Goal: Navigation & Orientation: Find specific page/section

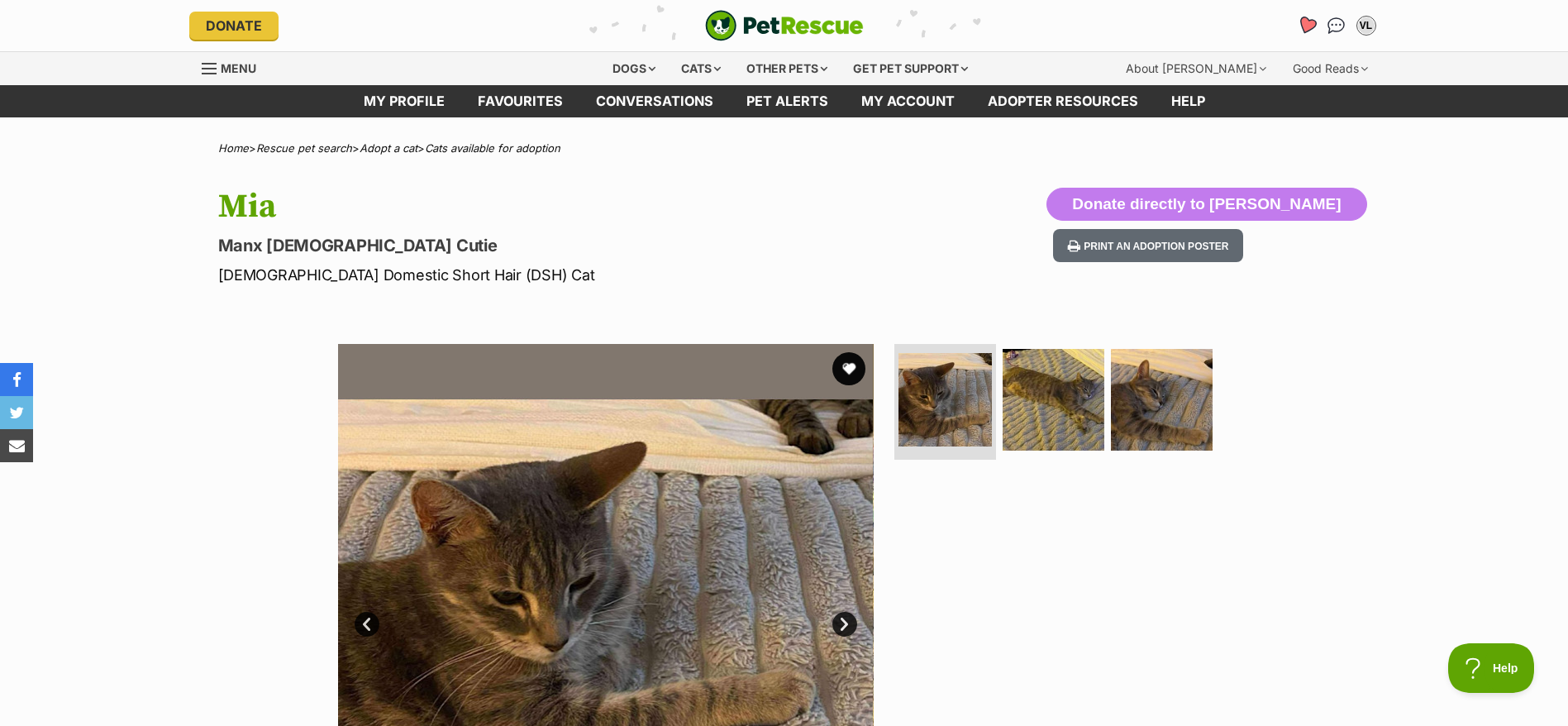
click at [1310, 22] on icon "Favourites" at bounding box center [1306, 25] width 20 height 19
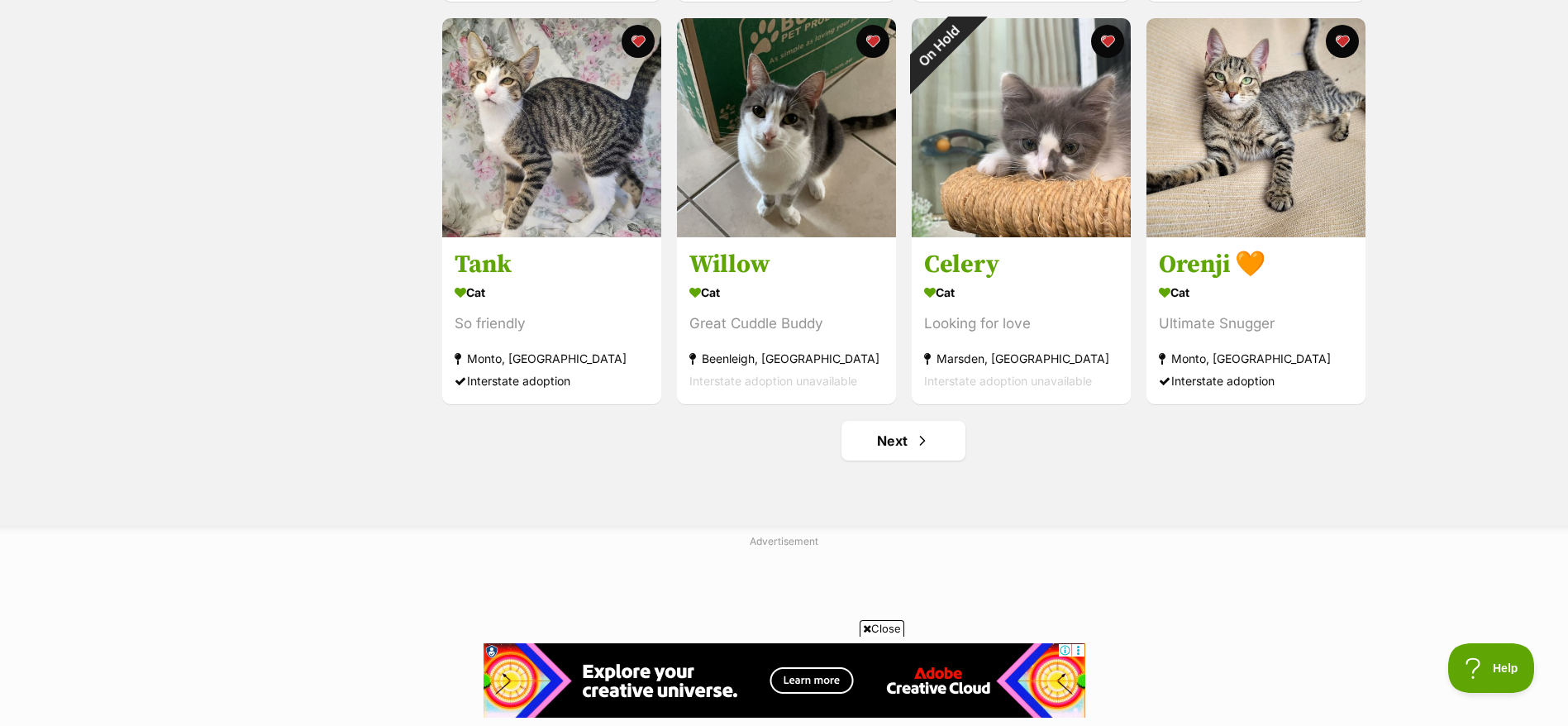
scroll to position [1927, 0]
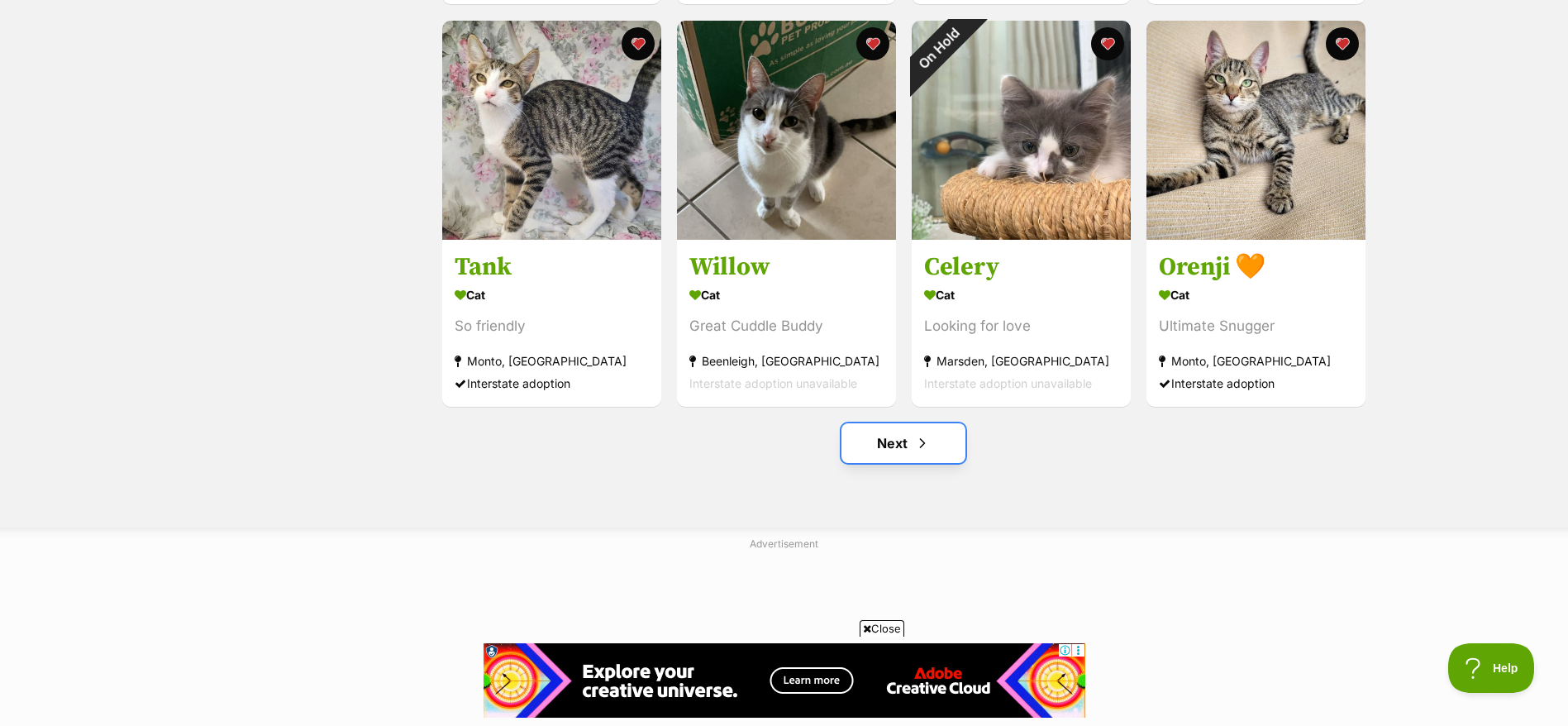
click at [921, 463] on link "Next" at bounding box center [903, 444] width 124 height 40
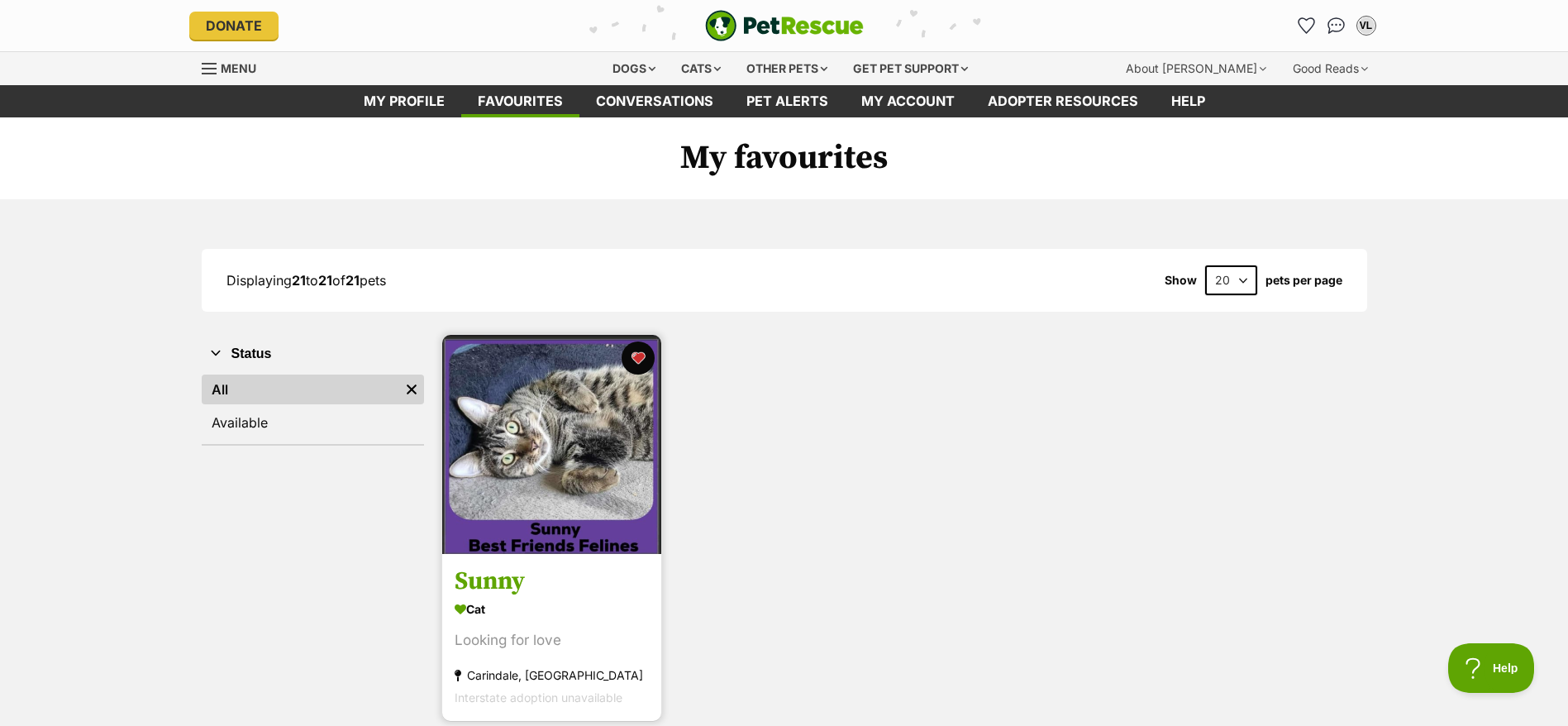
click at [606, 543] on img at bounding box center [552, 445] width 219 height 219
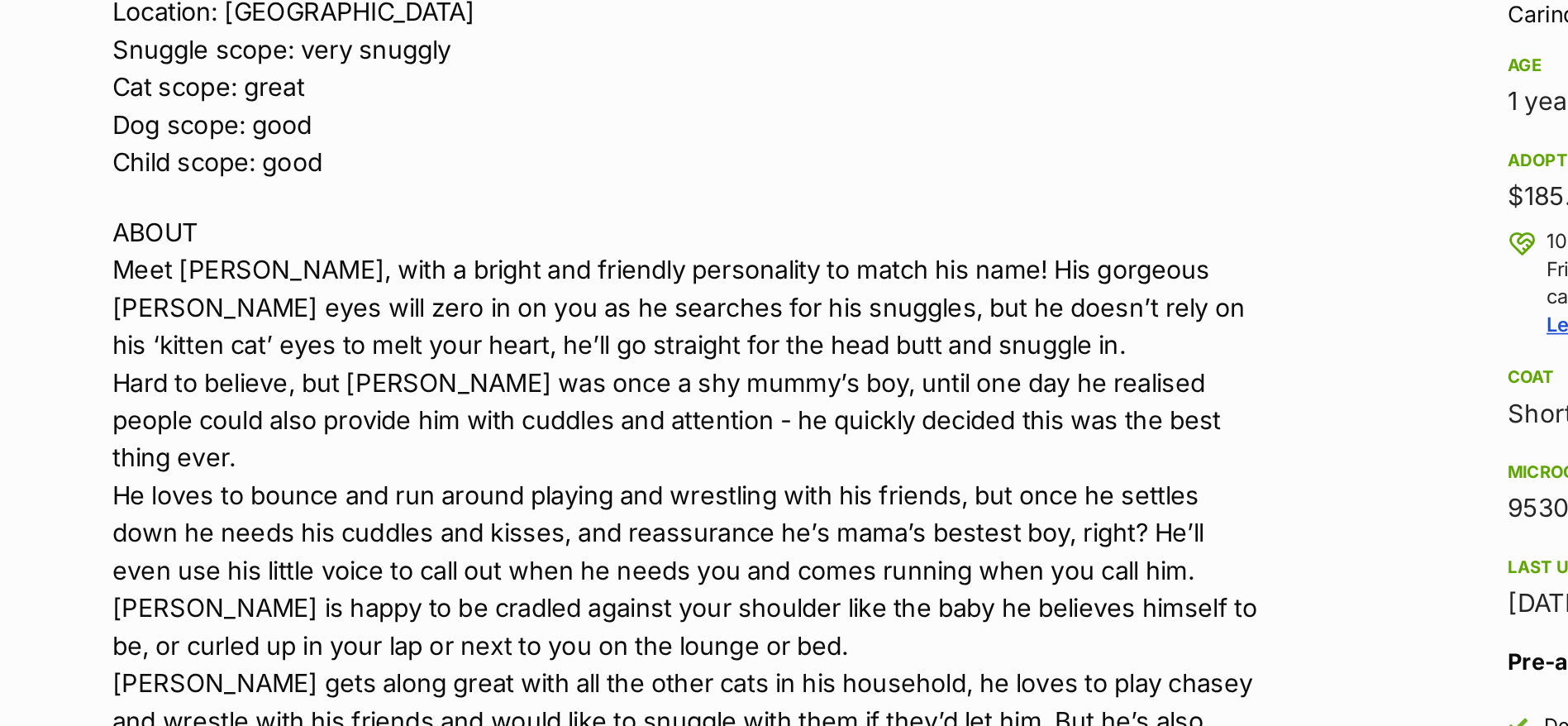
drag, startPoint x: 349, startPoint y: 491, endPoint x: 499, endPoint y: 484, distance: 150.2
click at [499, 484] on p "ABOUT Meet Sunny, with a bright and friendly personality to match his name! His…" at bounding box center [560, 532] width 683 height 446
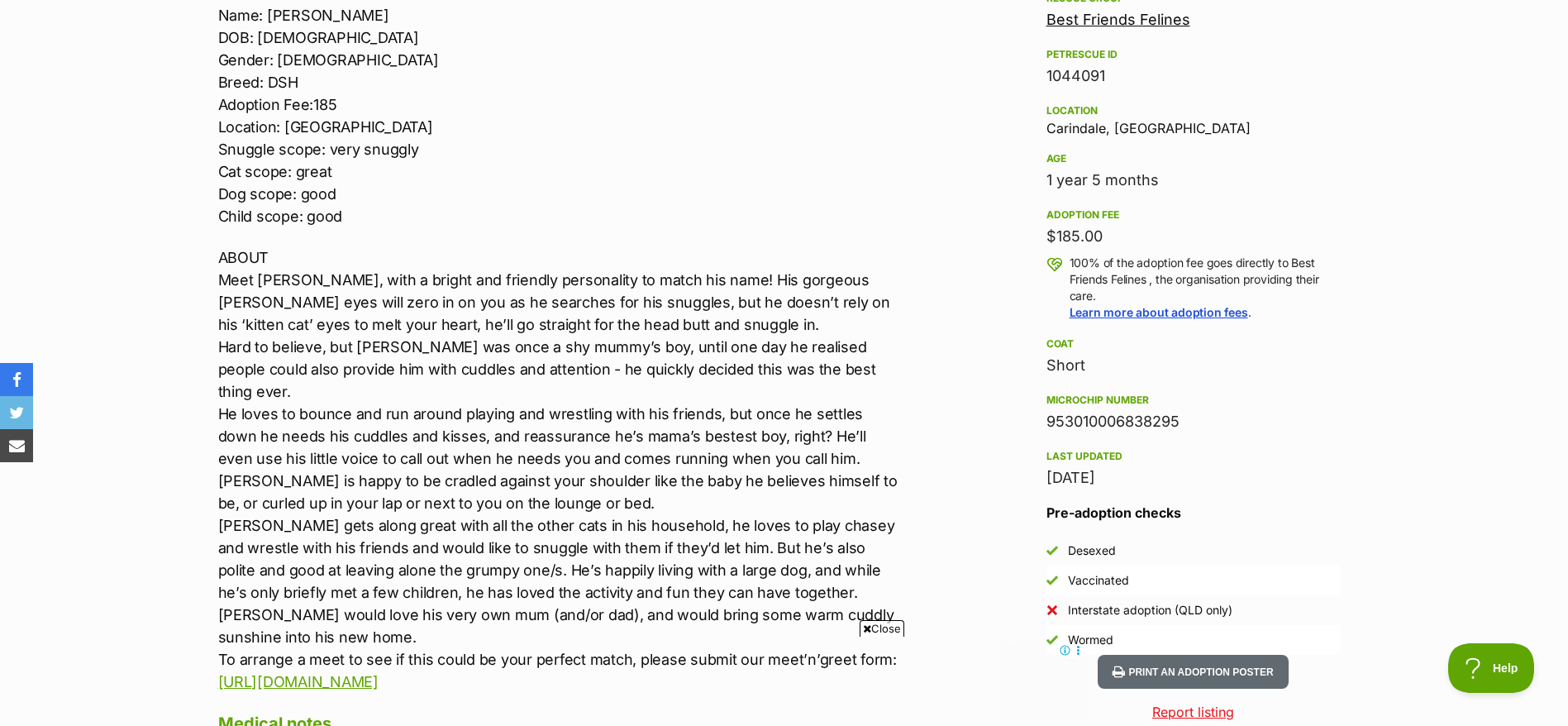
scroll to position [1009, 0]
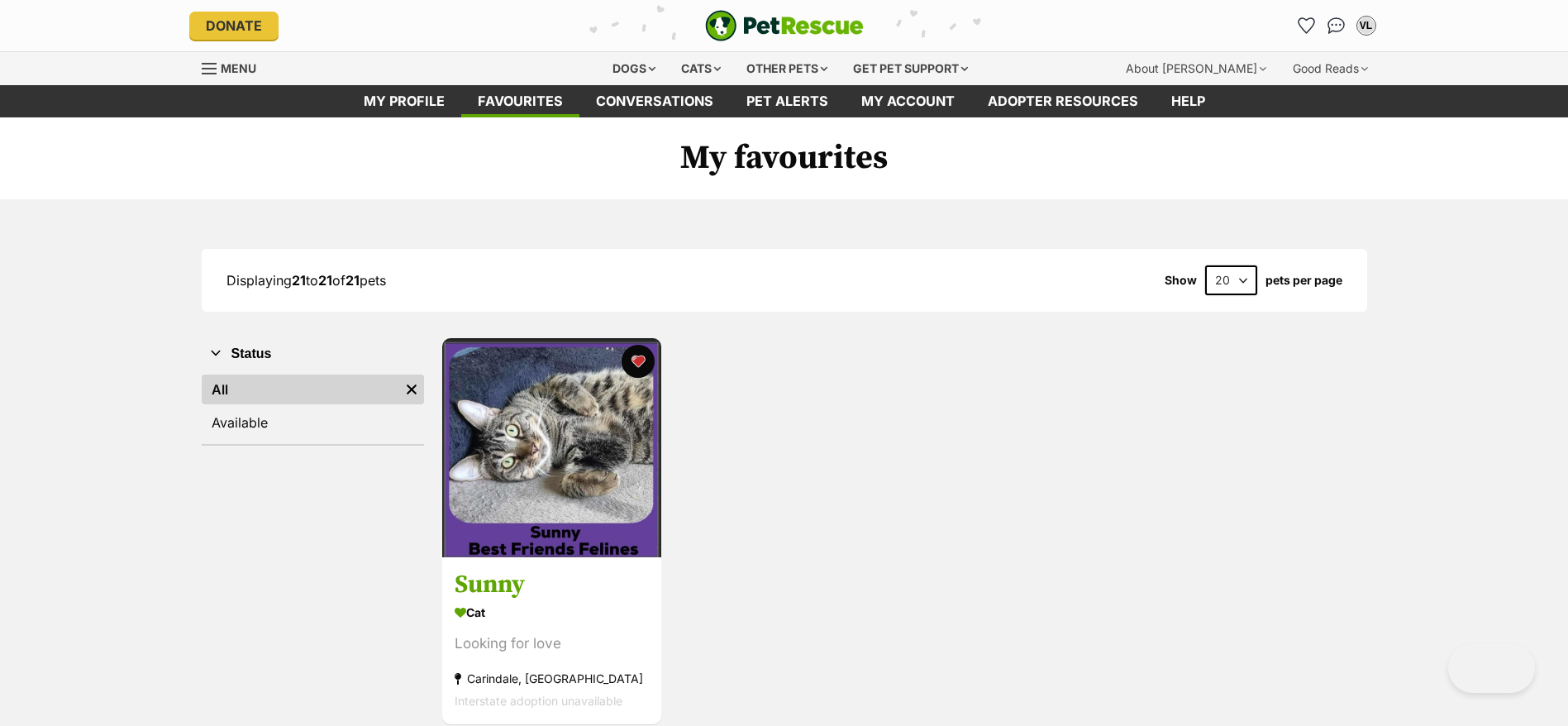
scroll to position [2, 0]
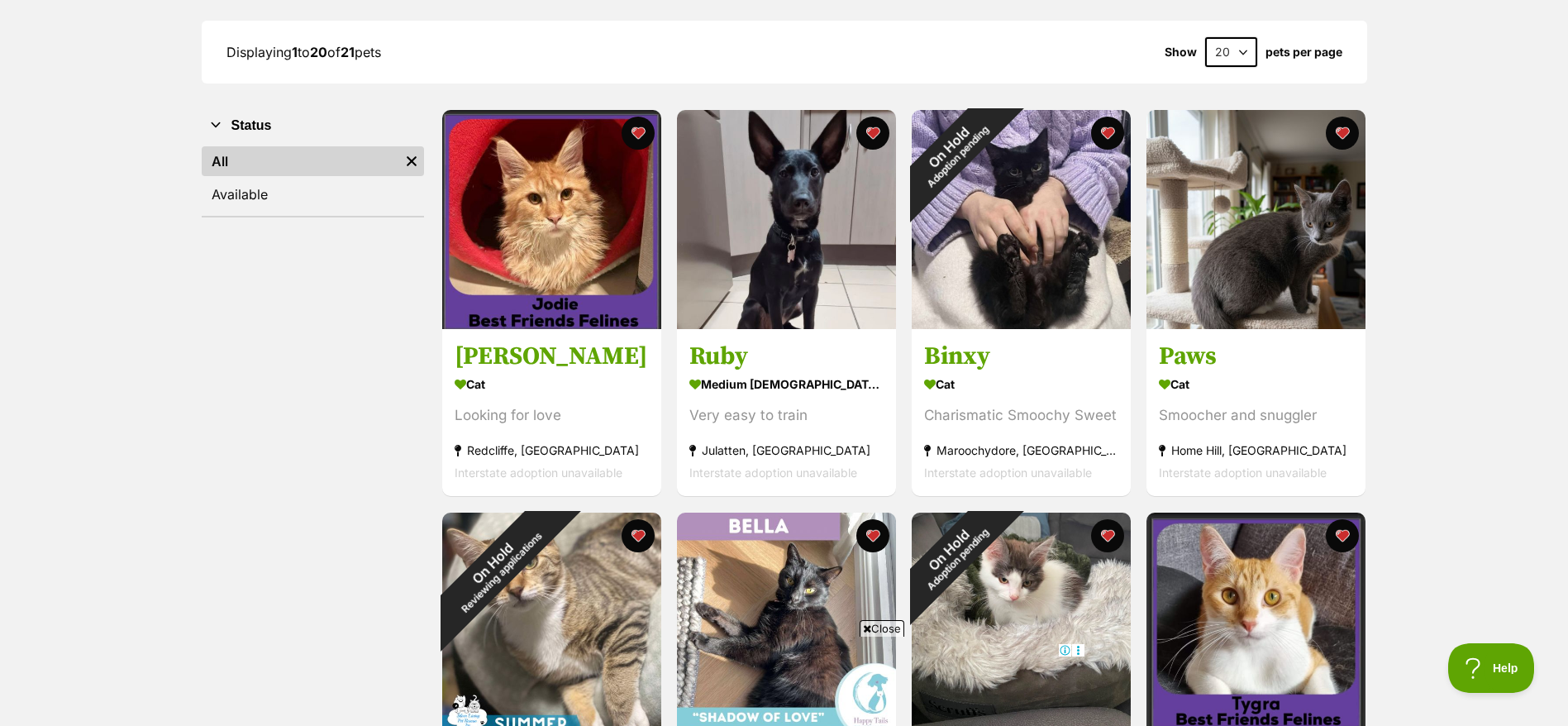
scroll to position [114, 0]
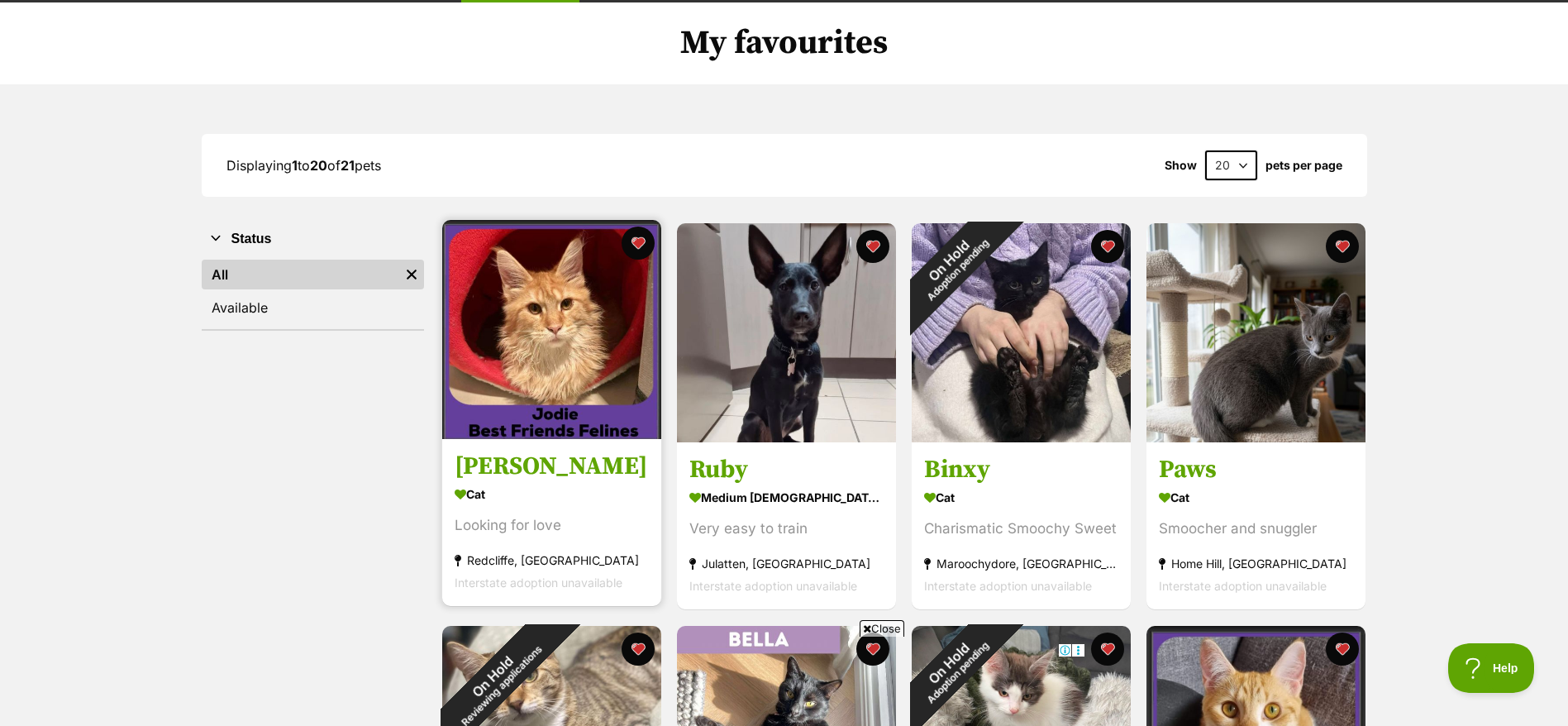
click at [526, 482] on link "[PERSON_NAME] Cat Looking for love [GEOGRAPHIC_DATA], [GEOGRAPHIC_DATA] Interst…" at bounding box center [552, 523] width 219 height 168
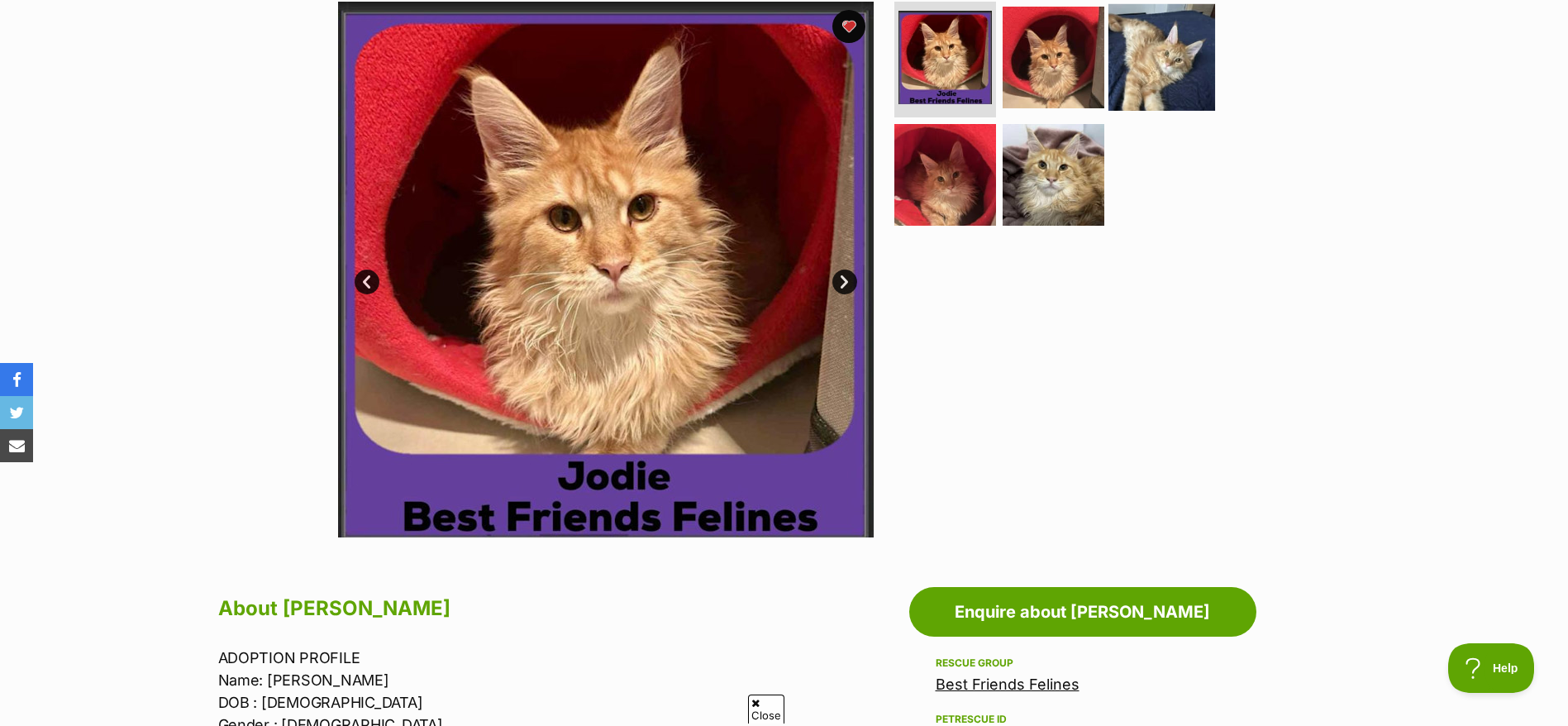
click at [1123, 55] on img at bounding box center [1162, 57] width 107 height 107
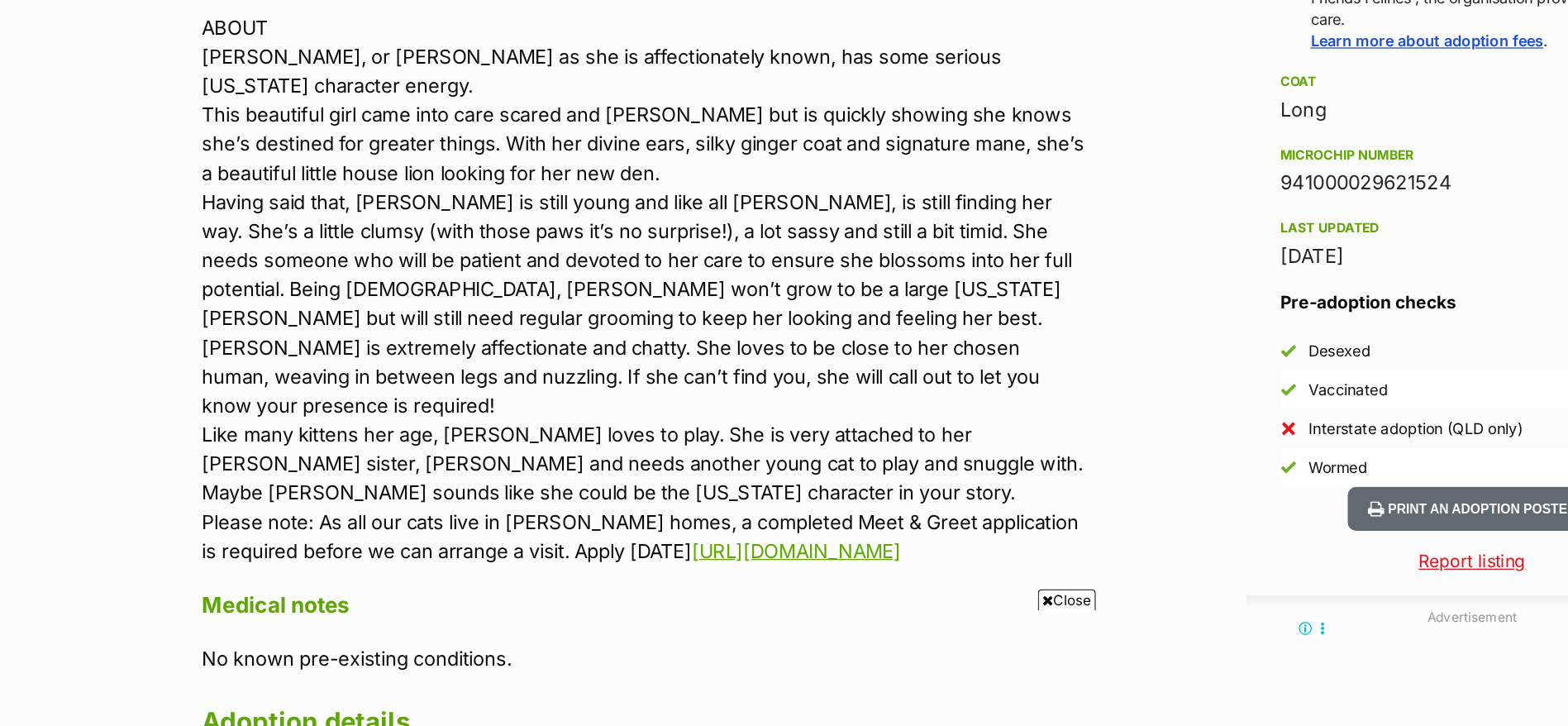
scroll to position [1124, 0]
